Goal: Task Accomplishment & Management: Complete application form

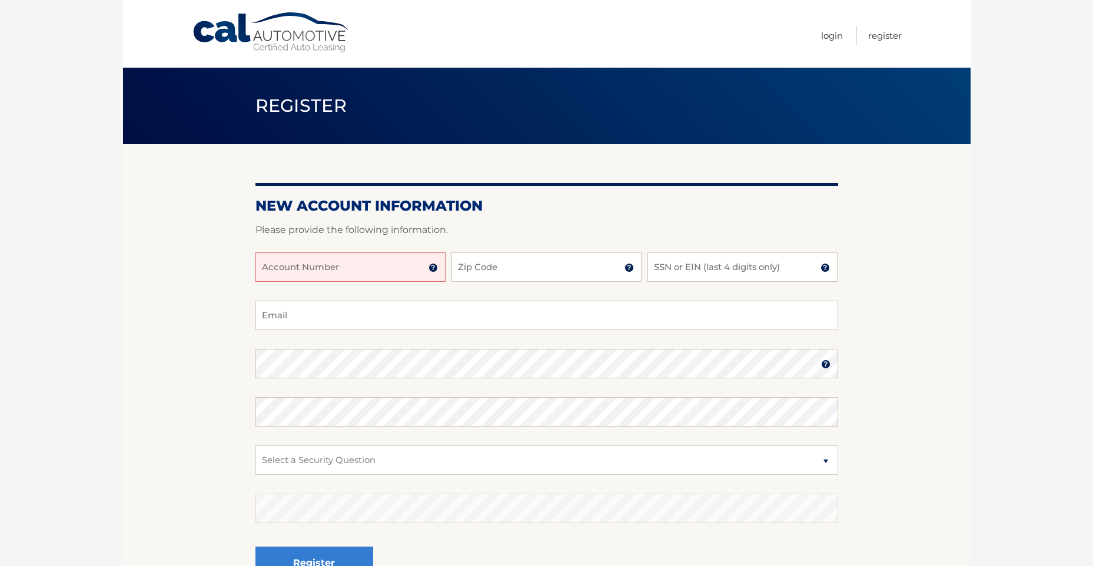
click at [381, 274] on input "Account Number" at bounding box center [350, 266] width 190 height 29
type input "44456001841"
type input "33025"
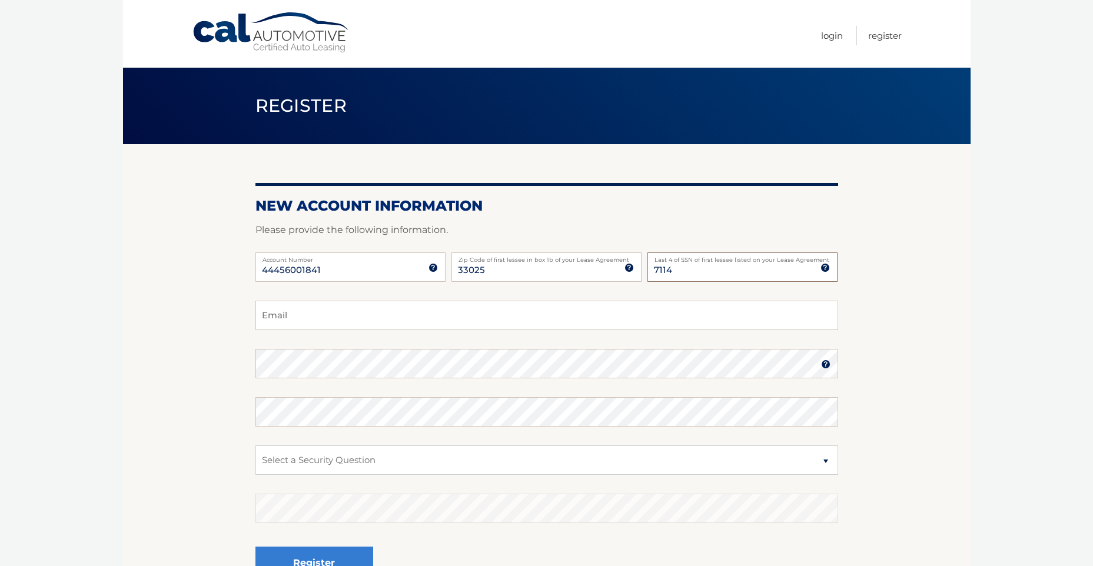
type input "7114"
type input "lrramos89@aol.com"
click at [778, 463] on select "Select a Security Question What was the name of your elementary school? What is…" at bounding box center [546, 459] width 582 height 29
select select "3"
click at [255, 445] on select "Select a Security Question What was the name of your elementary school? What is…" at bounding box center [546, 459] width 582 height 29
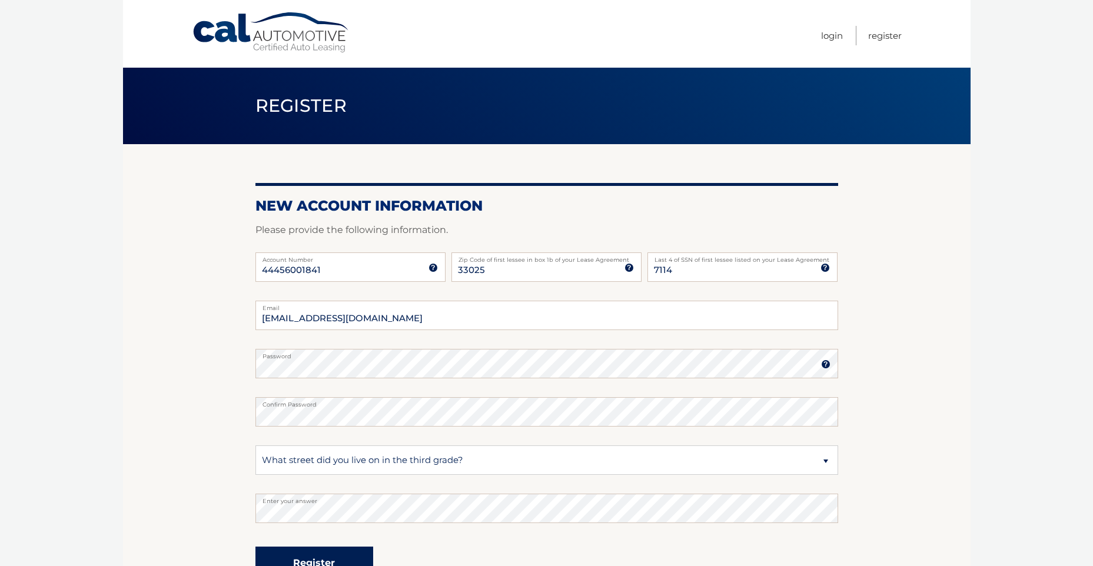
click at [322, 560] on button "Register" at bounding box center [314, 563] width 118 height 32
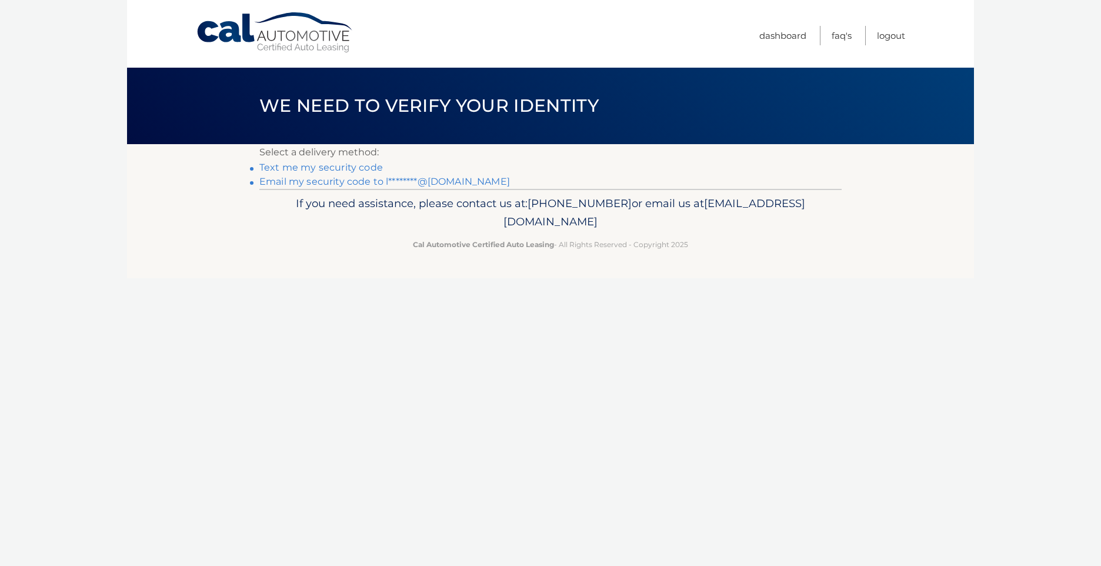
click at [344, 168] on link "Text me my security code" at bounding box center [321, 167] width 124 height 11
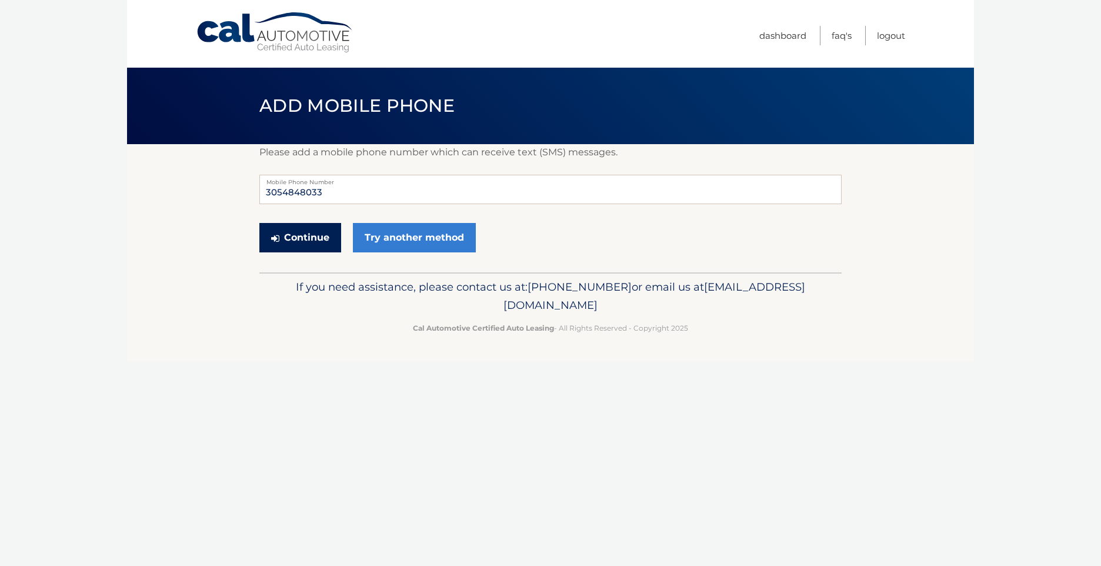
click at [308, 246] on button "Continue" at bounding box center [300, 237] width 82 height 29
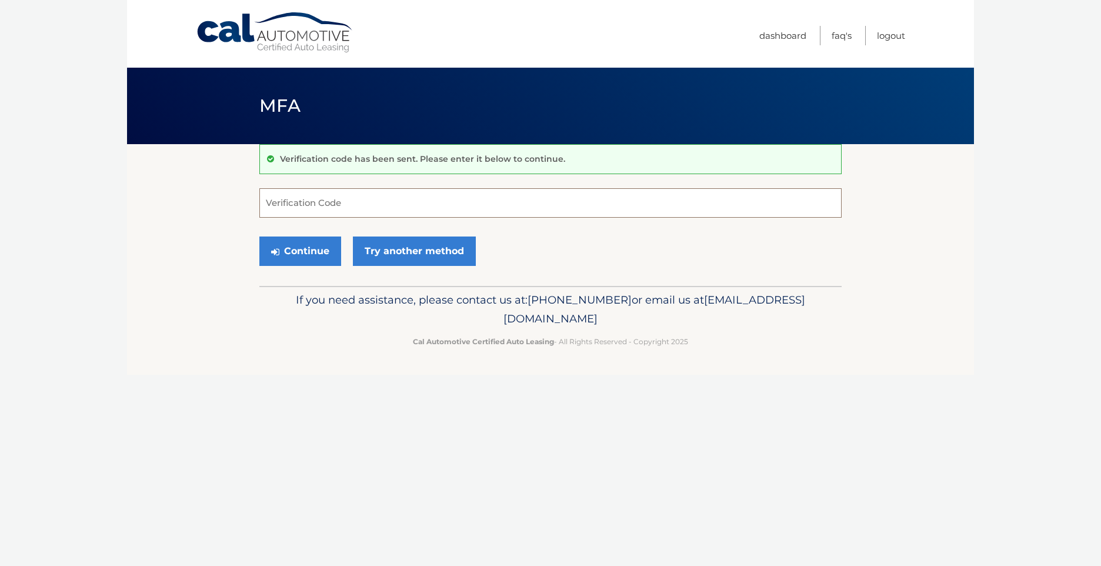
click at [377, 206] on input "Verification Code" at bounding box center [550, 202] width 582 height 29
type input "4"
type input "194658"
click at [316, 244] on button "Continue" at bounding box center [300, 251] width 82 height 29
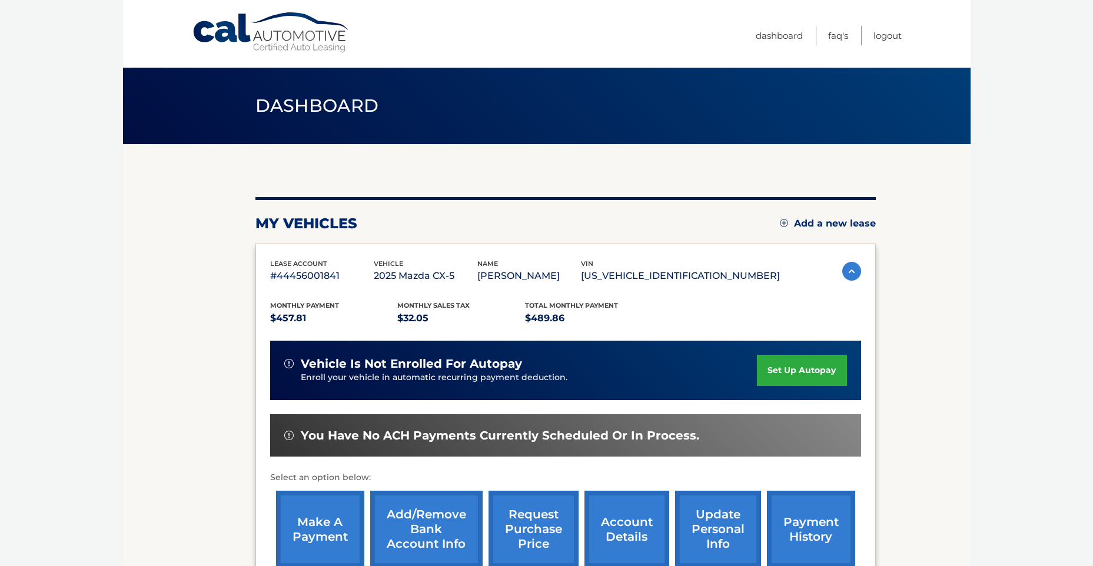
click at [820, 365] on link "set up autopay" at bounding box center [801, 370] width 89 height 31
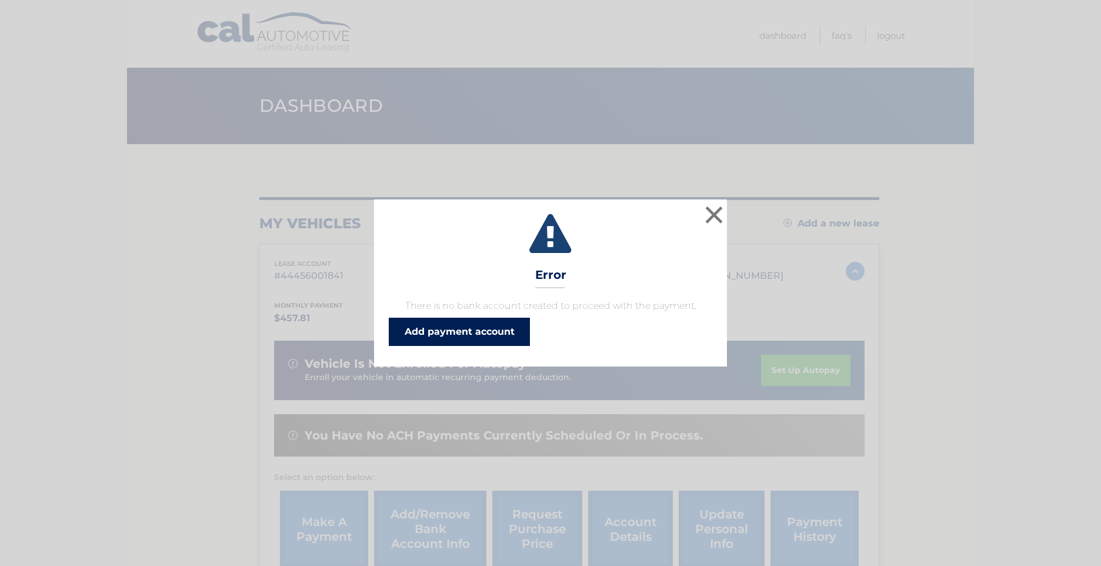
click at [474, 338] on link "Add payment account" at bounding box center [459, 332] width 141 height 28
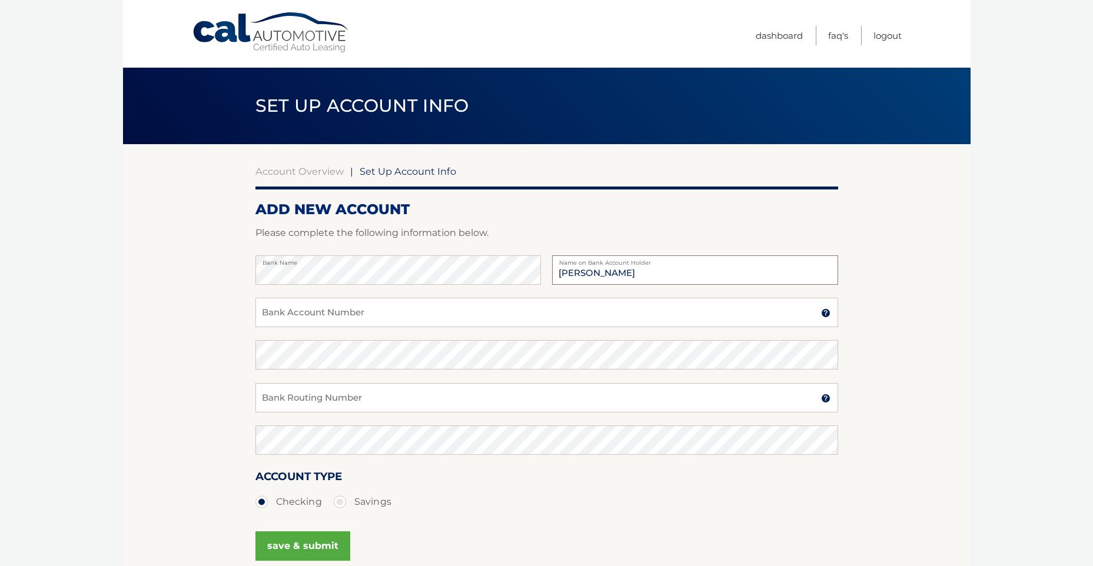
type input "LIA RAMOS"
click at [340, 304] on input "Bank Account Number" at bounding box center [546, 312] width 582 height 29
click at [419, 305] on input "Bank Account Number" at bounding box center [546, 312] width 582 height 29
paste input "4221605475"
type input "4221605475"
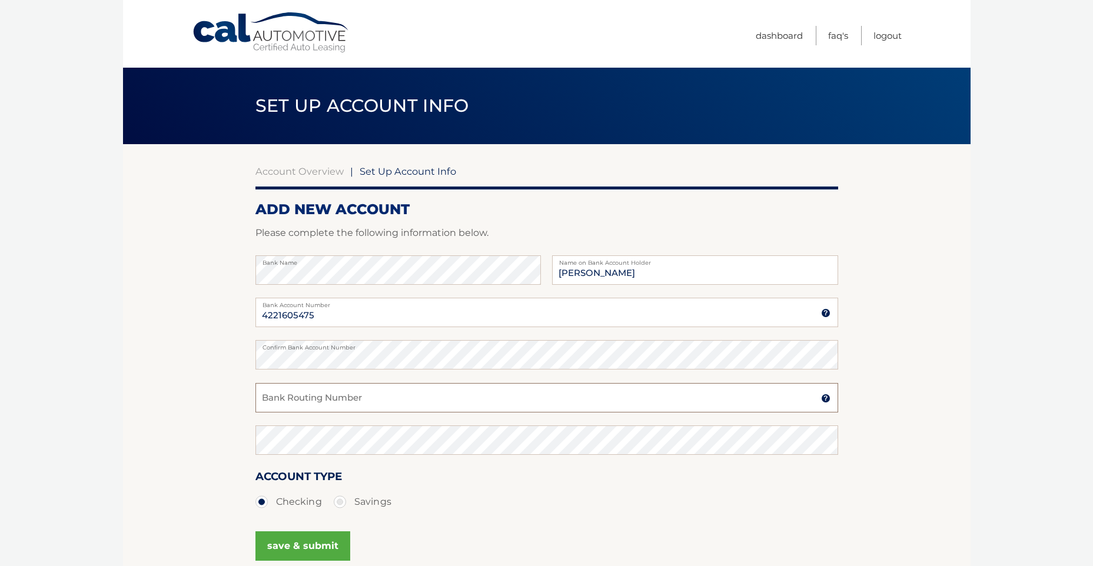
click at [344, 388] on input "Bank Routing Number" at bounding box center [546, 397] width 582 height 29
paste input "267084131"
type input "267084131"
click at [311, 542] on button "save & submit" at bounding box center [302, 545] width 95 height 29
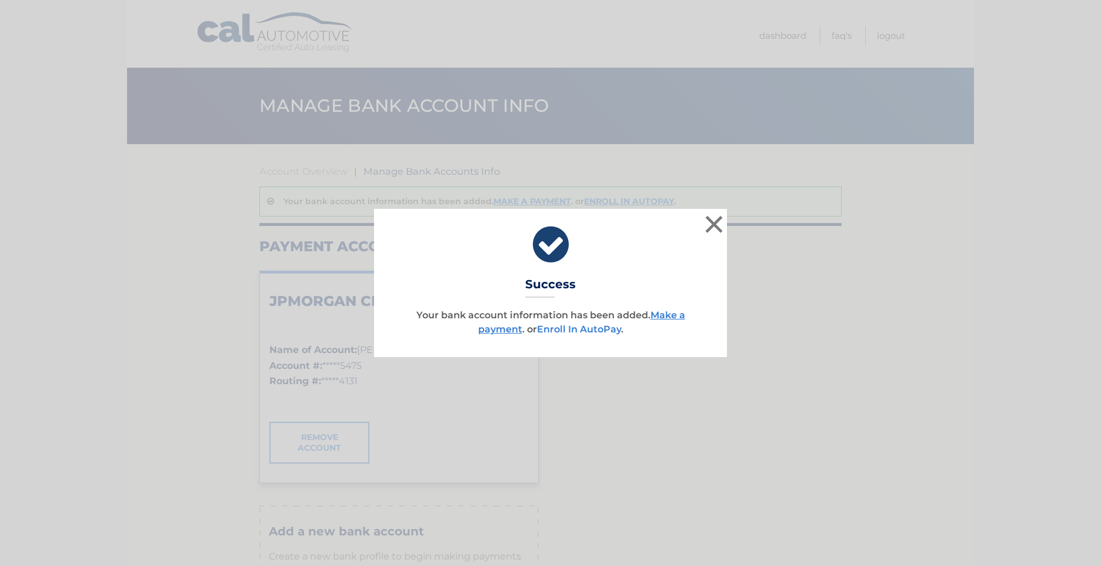
click at [602, 331] on link "Enroll In AutoPay" at bounding box center [579, 329] width 84 height 11
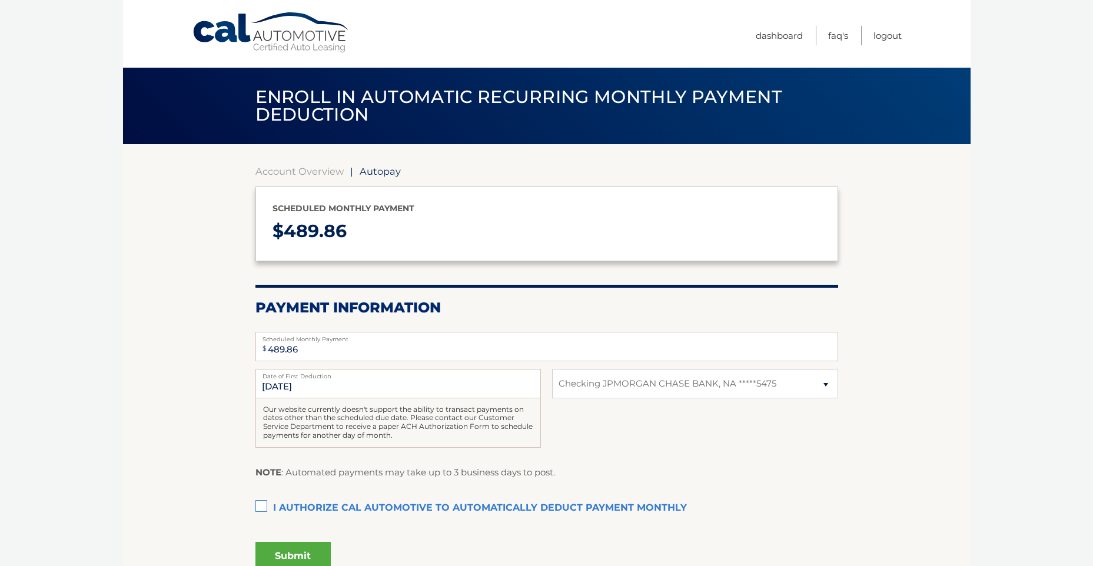
select select "ZTA5ZDU2MmMtYzVkOC00ZGI1LWExYjUtOWIyZmQ2NzMyNjlk"
click at [418, 378] on input "[DATE]" at bounding box center [397, 383] width 285 height 29
click at [266, 504] on label "I authorize cal automotive to automatically deduct payment monthly This checkbo…" at bounding box center [546, 509] width 582 height 24
click at [0, 0] on input "I authorize cal automotive to automatically deduct payment monthly This checkbo…" at bounding box center [0, 0] width 0 height 0
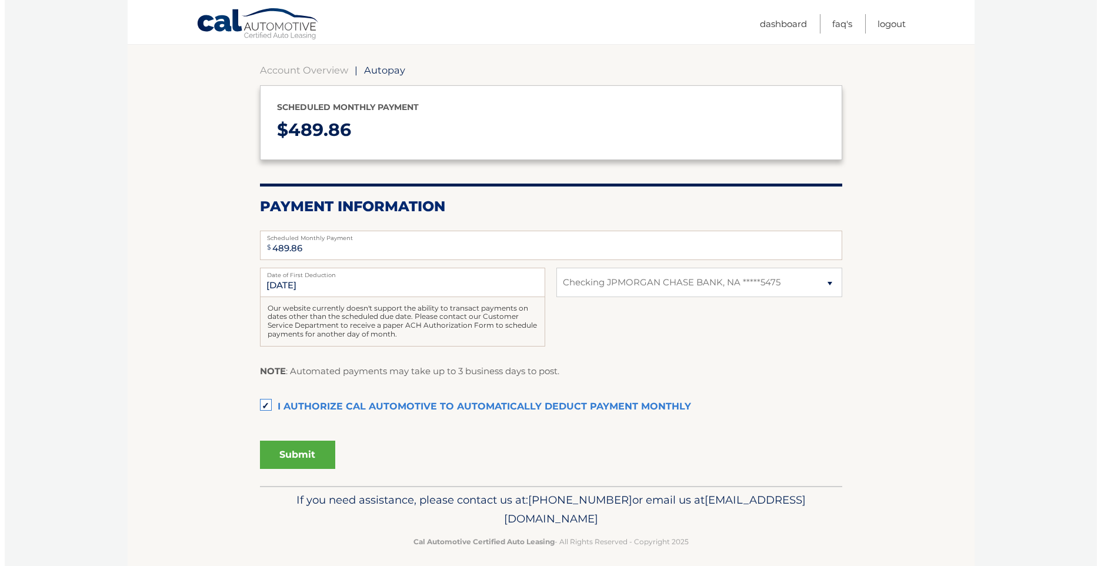
scroll to position [110, 0]
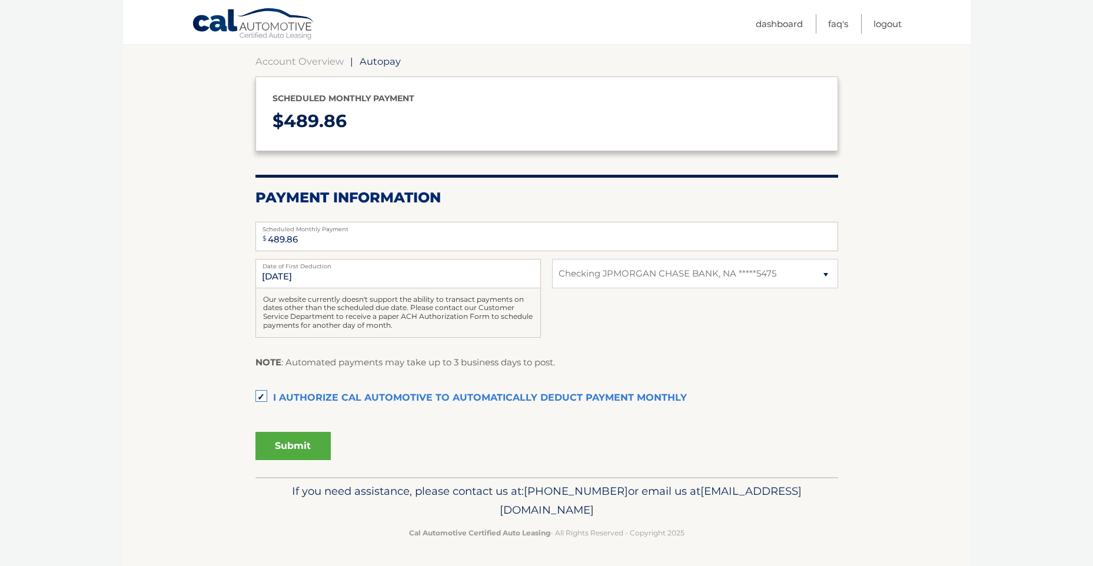
click at [298, 450] on button "Submit" at bounding box center [292, 446] width 75 height 28
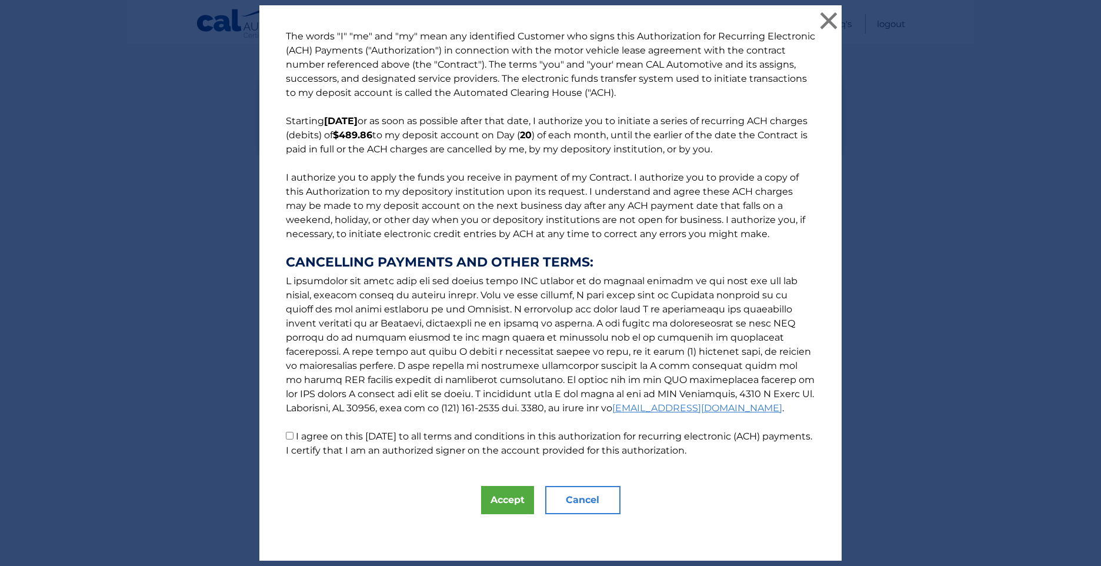
click at [286, 437] on input "I agree on this 09/22/2025 to all terms and conditions in this authorization fo…" at bounding box center [290, 436] width 8 height 8
checkbox input "true"
click at [487, 491] on button "Accept" at bounding box center [507, 500] width 53 height 28
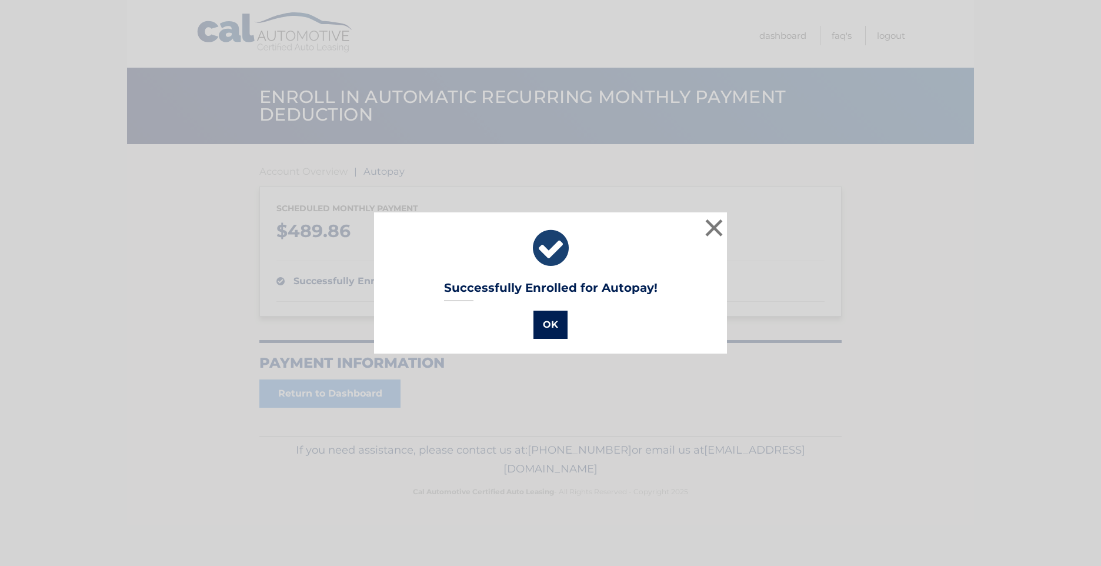
click at [548, 322] on button "OK" at bounding box center [551, 325] width 34 height 28
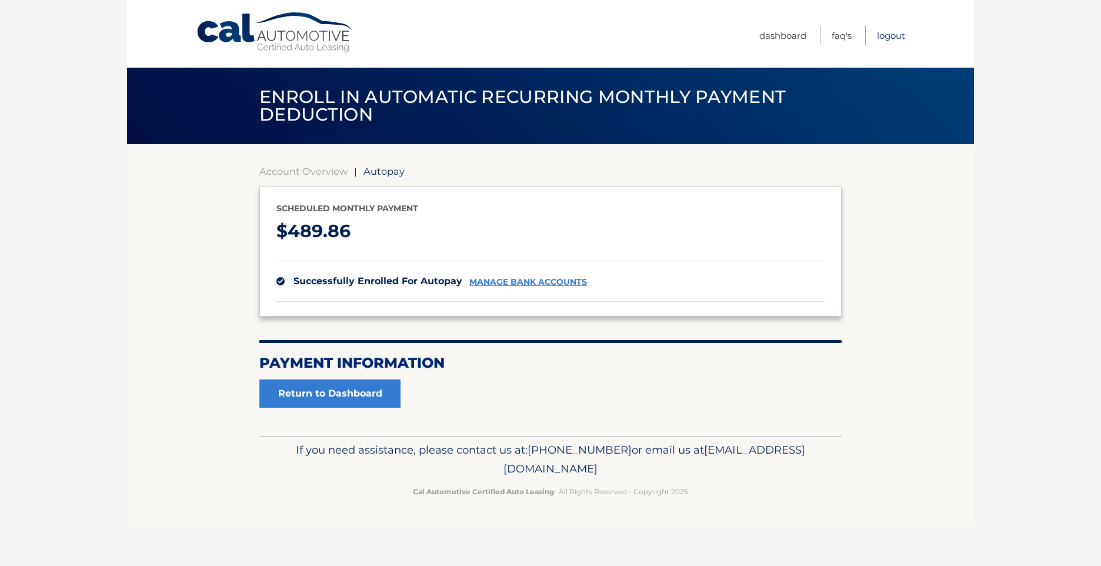
click at [892, 33] on link "Logout" at bounding box center [891, 35] width 28 height 19
